Goal: Transaction & Acquisition: Purchase product/service

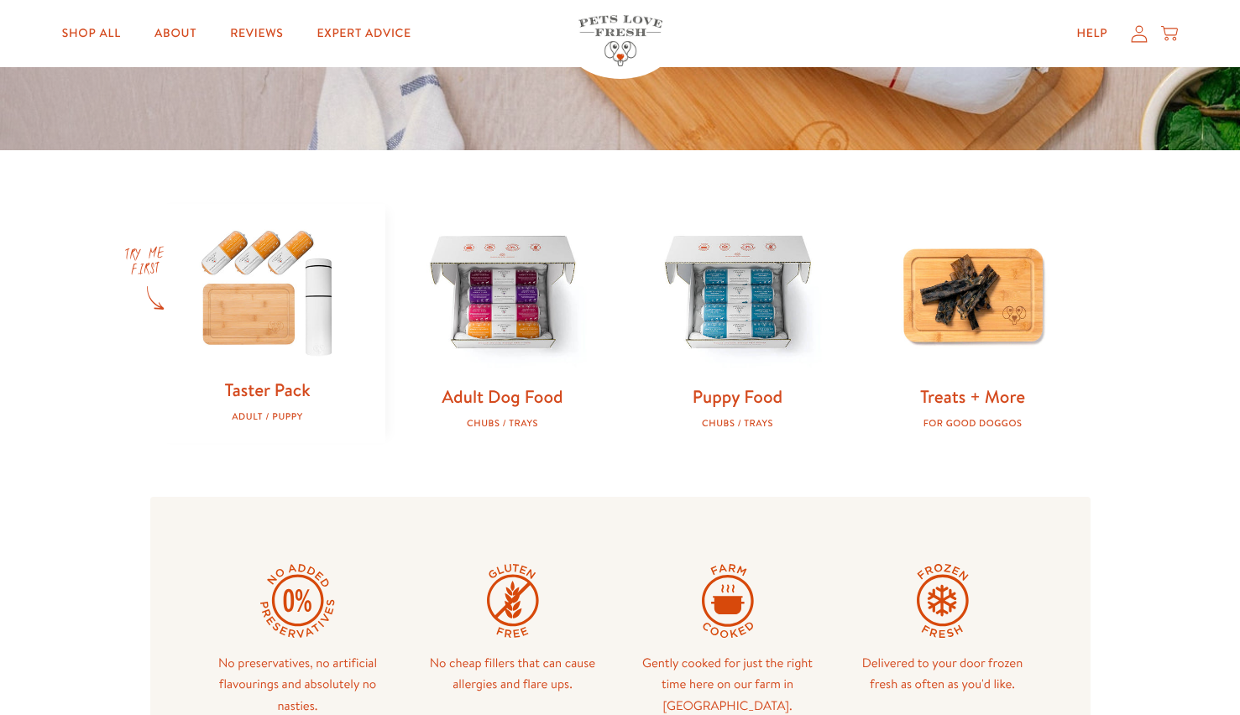
scroll to position [410, 0]
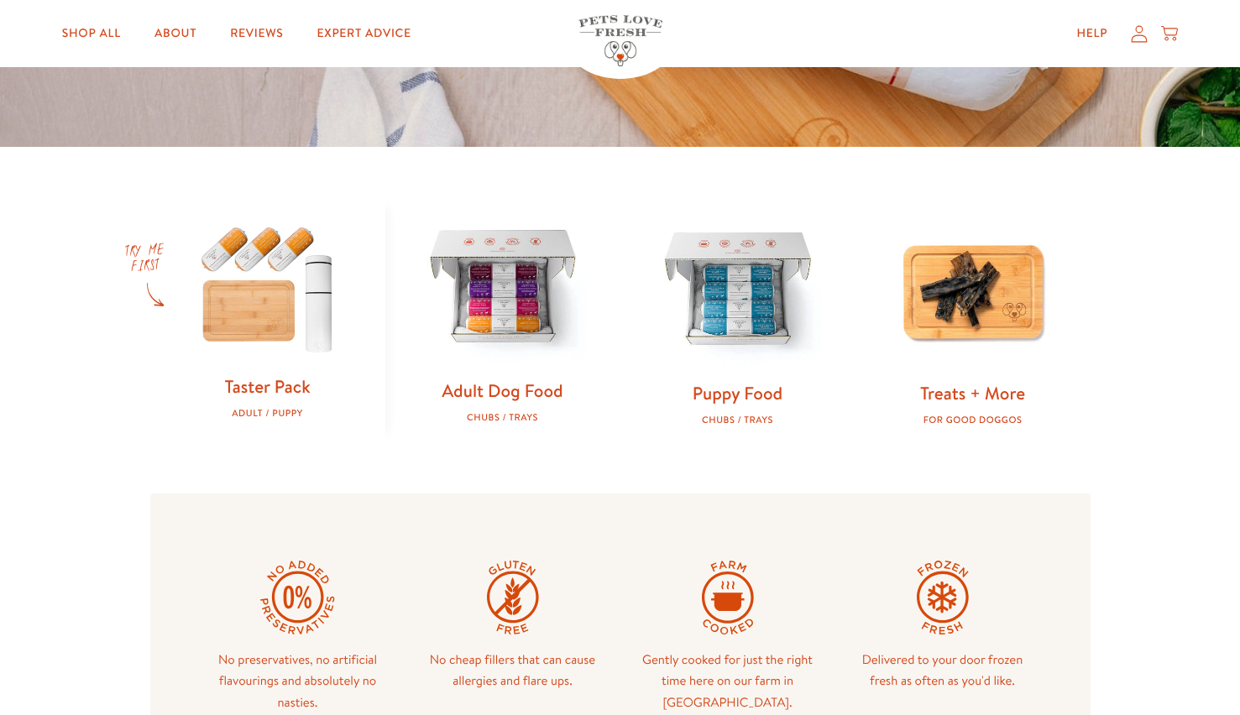
click at [516, 339] on img at bounding box center [502, 288] width 181 height 181
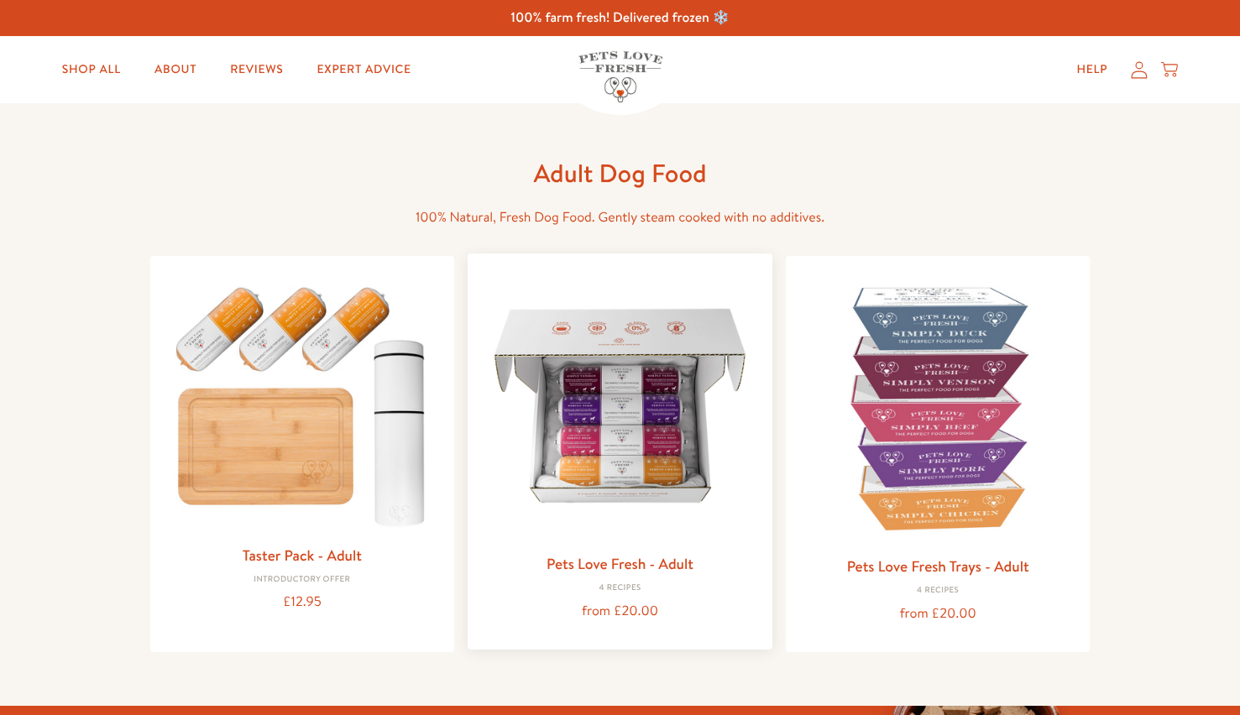
click at [634, 443] on img at bounding box center [620, 406] width 278 height 278
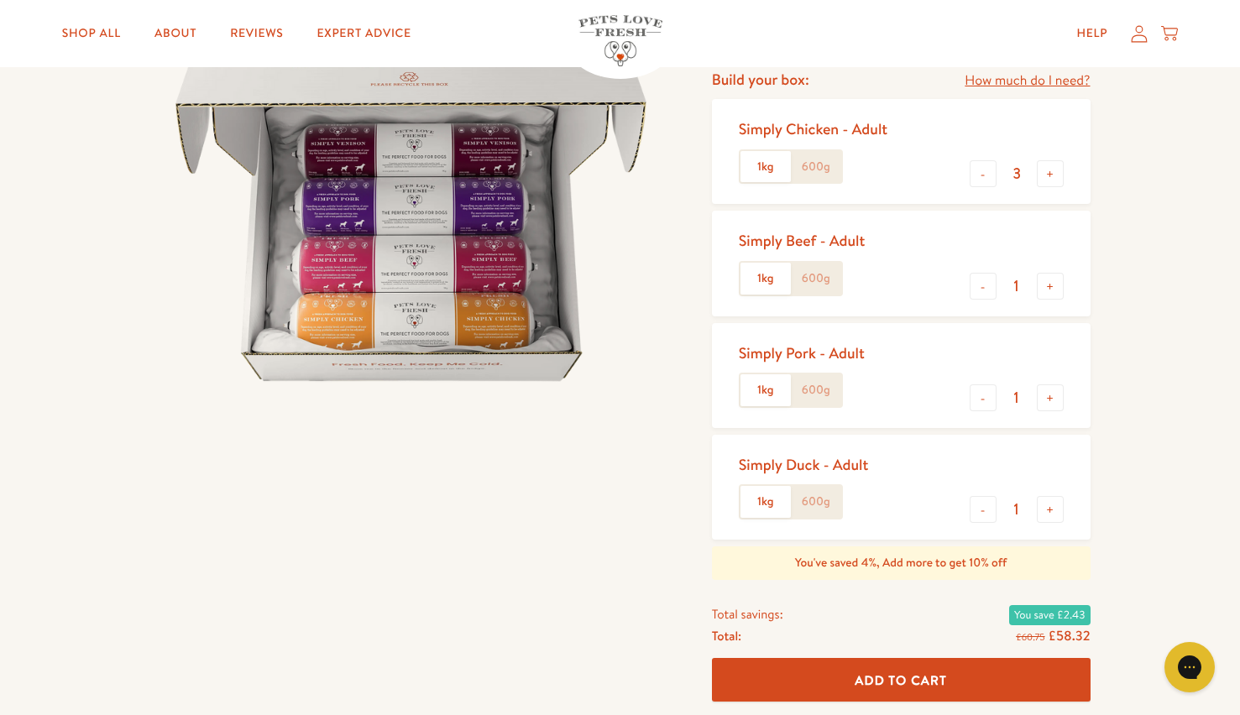
scroll to position [219, 0]
click at [1049, 516] on button "+" at bounding box center [1050, 508] width 27 height 27
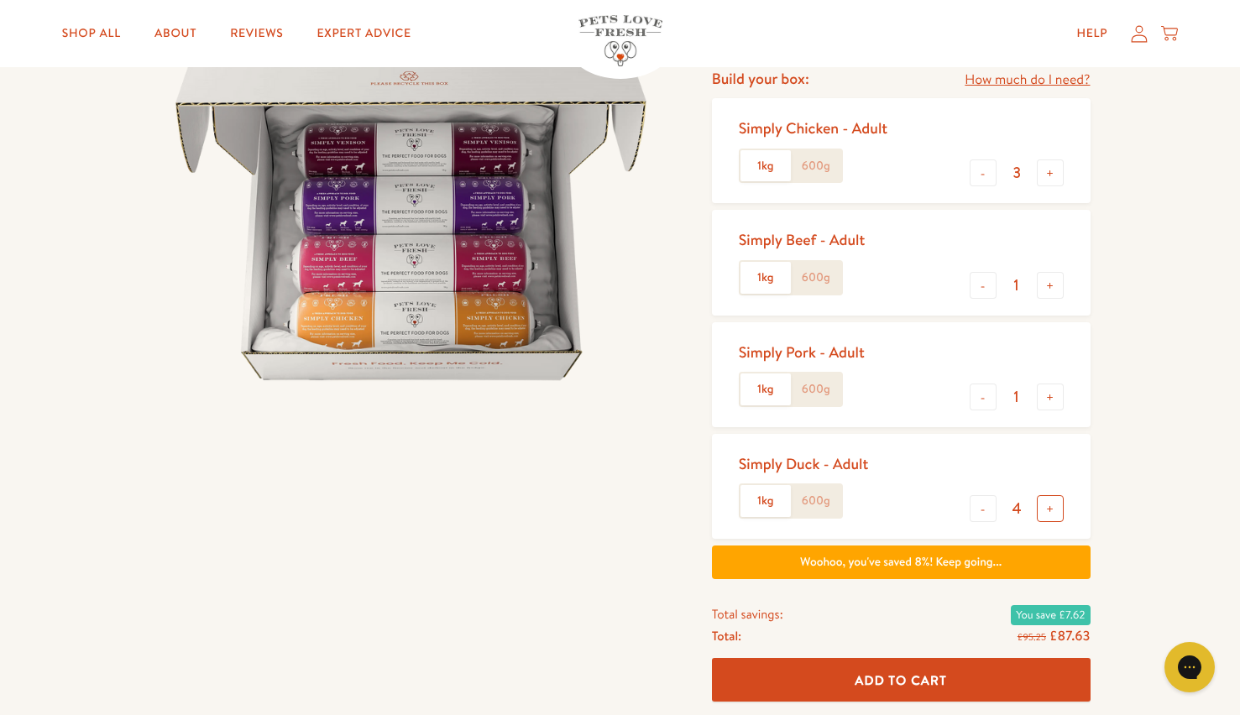
click at [1049, 516] on button "+" at bounding box center [1050, 508] width 27 height 27
type input "5"
click at [990, 403] on button "-" at bounding box center [983, 397] width 27 height 27
type input "0"
click at [984, 289] on button "-" at bounding box center [983, 285] width 27 height 27
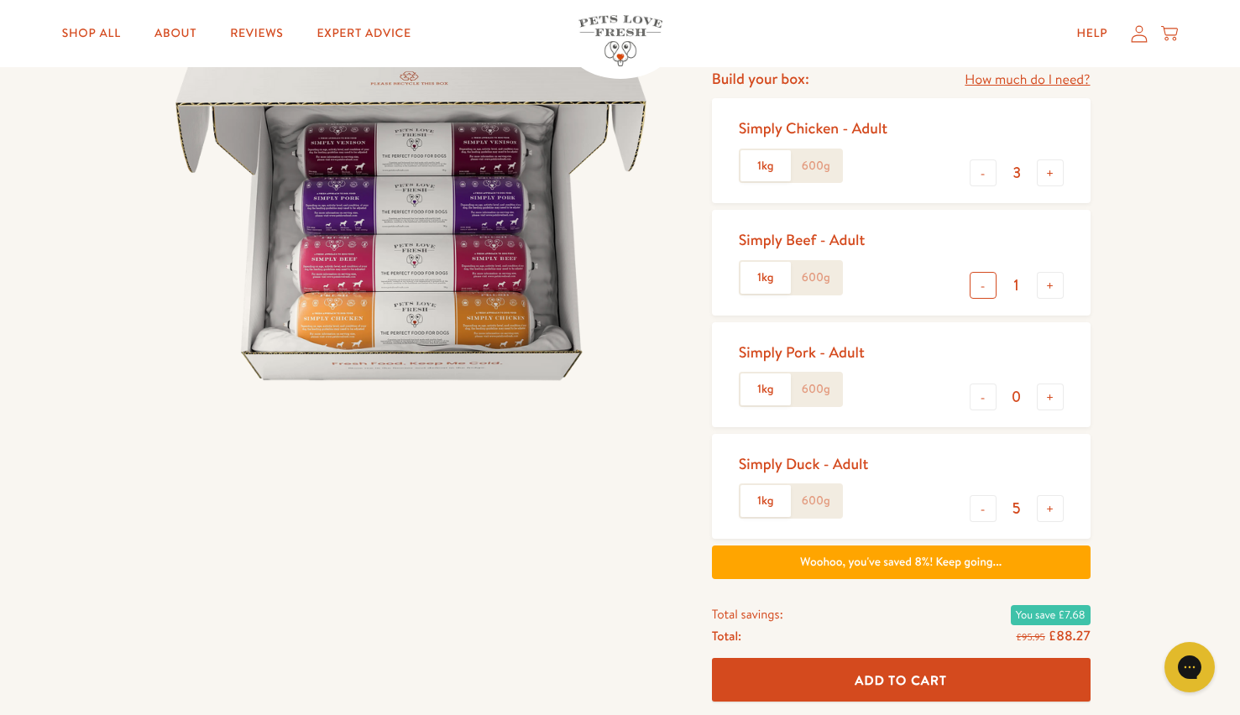
type input "0"
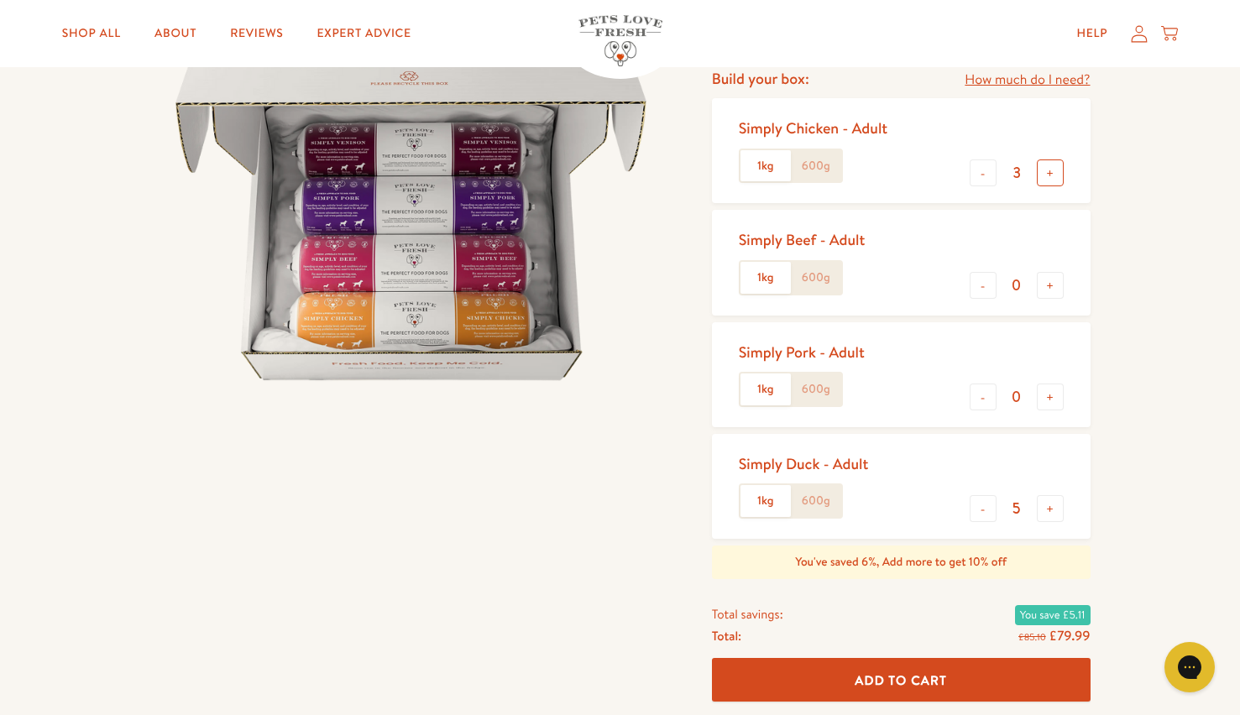
click at [1047, 176] on button "+" at bounding box center [1050, 173] width 27 height 27
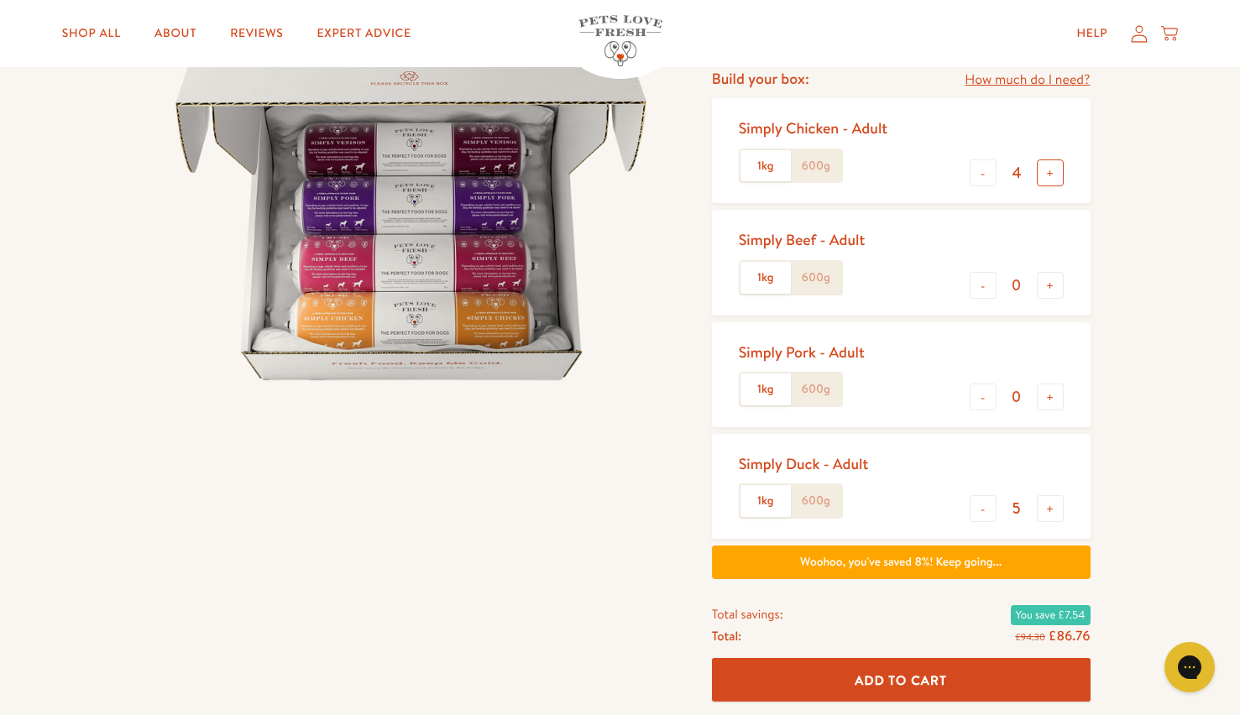
click at [1047, 176] on button "+" at bounding box center [1050, 173] width 27 height 27
type input "6"
click at [1061, 511] on button "+" at bounding box center [1050, 508] width 27 height 27
type input "6"
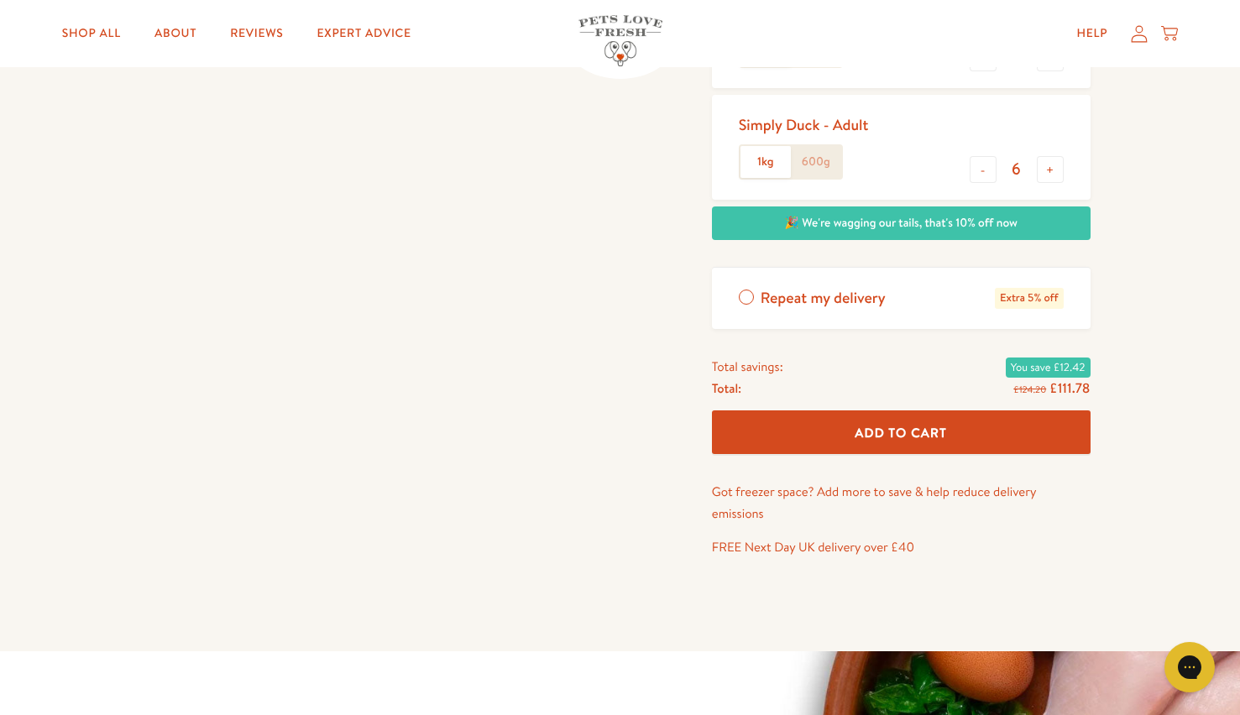
scroll to position [559, 0]
click at [886, 438] on span "Add To Cart" at bounding box center [901, 432] width 92 height 18
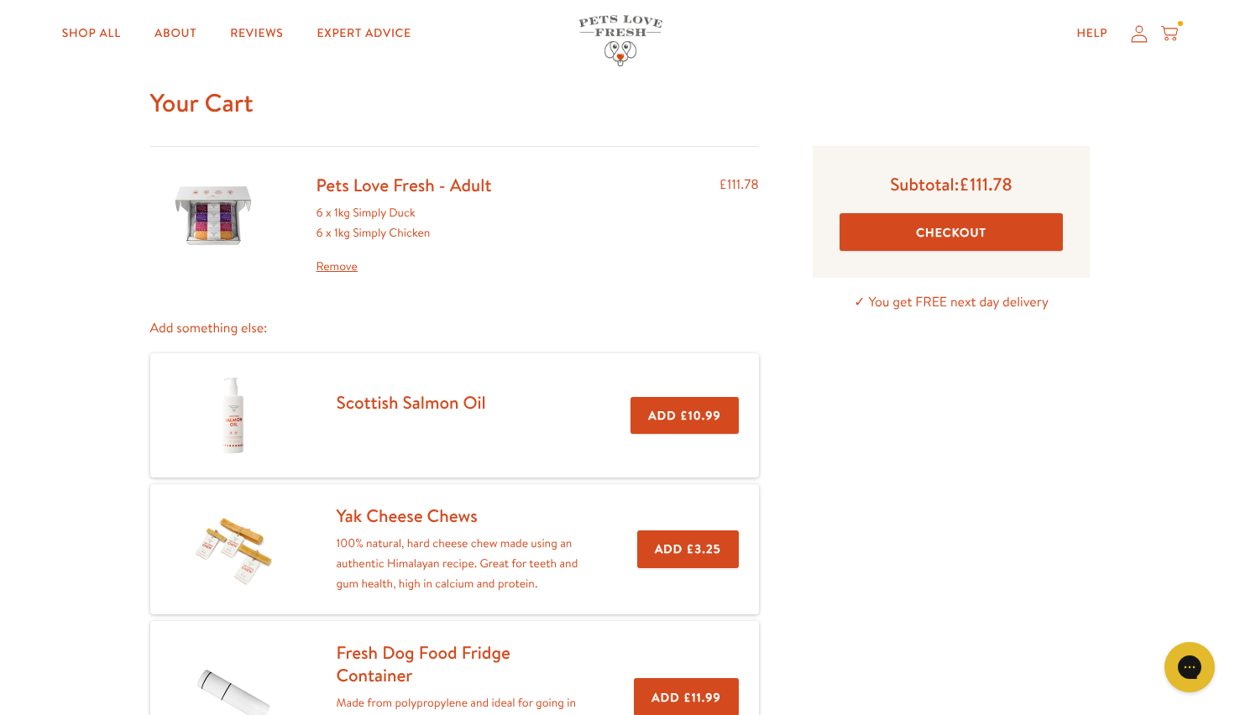
scroll to position [43, 0]
click at [961, 235] on button "Checkout" at bounding box center [952, 233] width 224 height 38
